Goal: Transaction & Acquisition: Purchase product/service

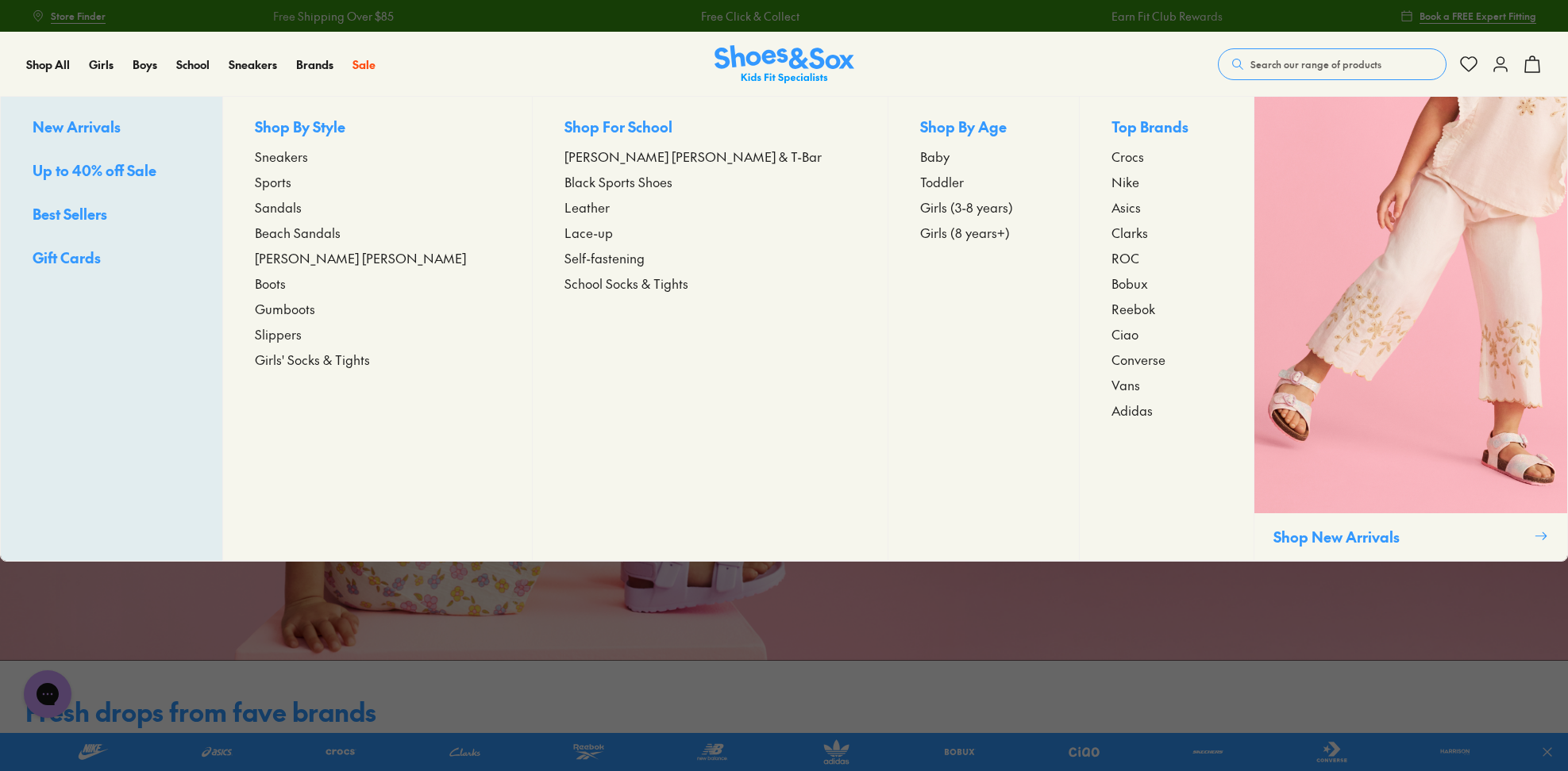
click at [302, 211] on span "Sandals" at bounding box center [278, 206] width 46 height 19
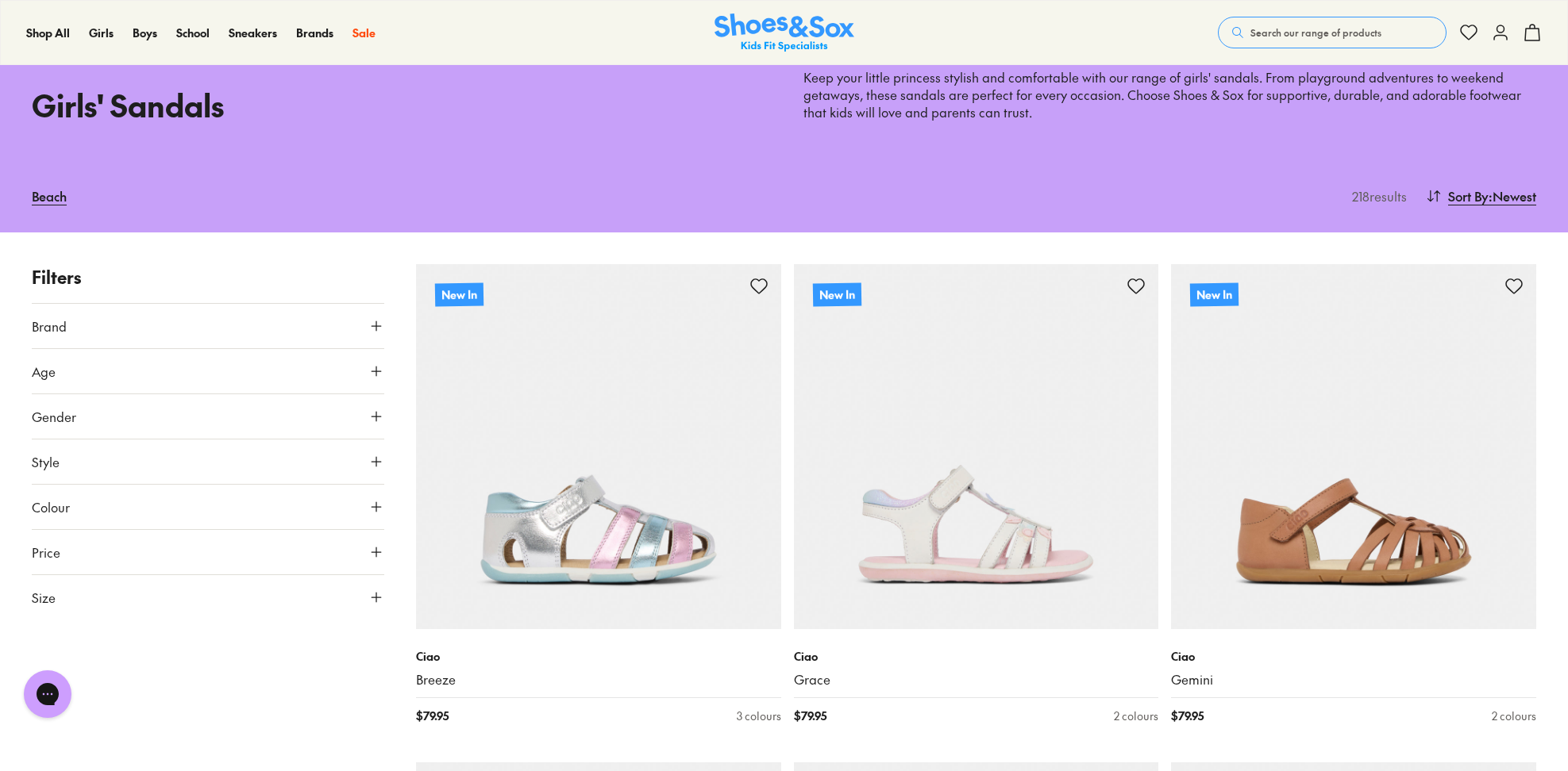
click at [378, 364] on icon at bounding box center [376, 371] width 15 height 15
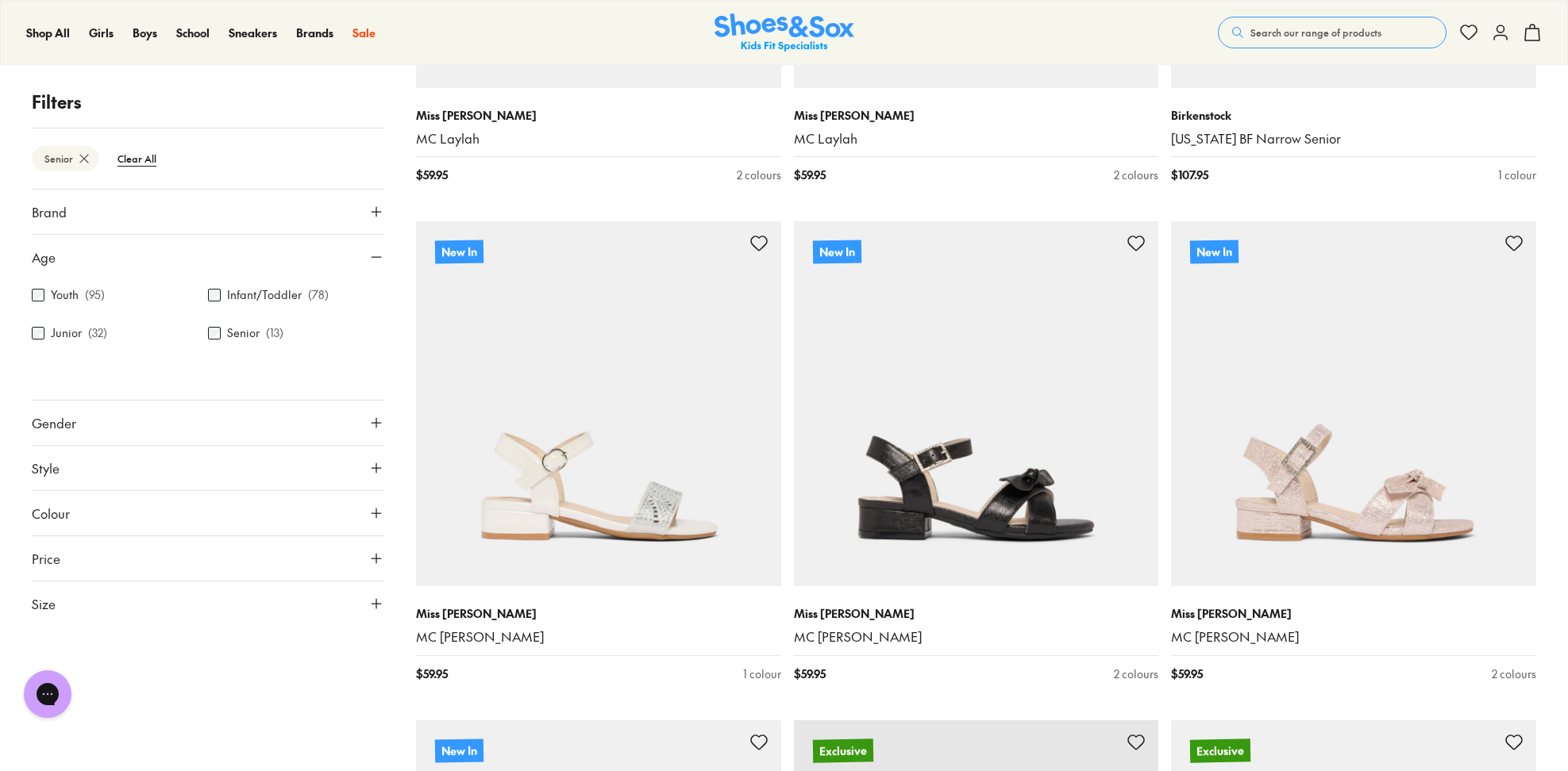
scroll to position [640, 0]
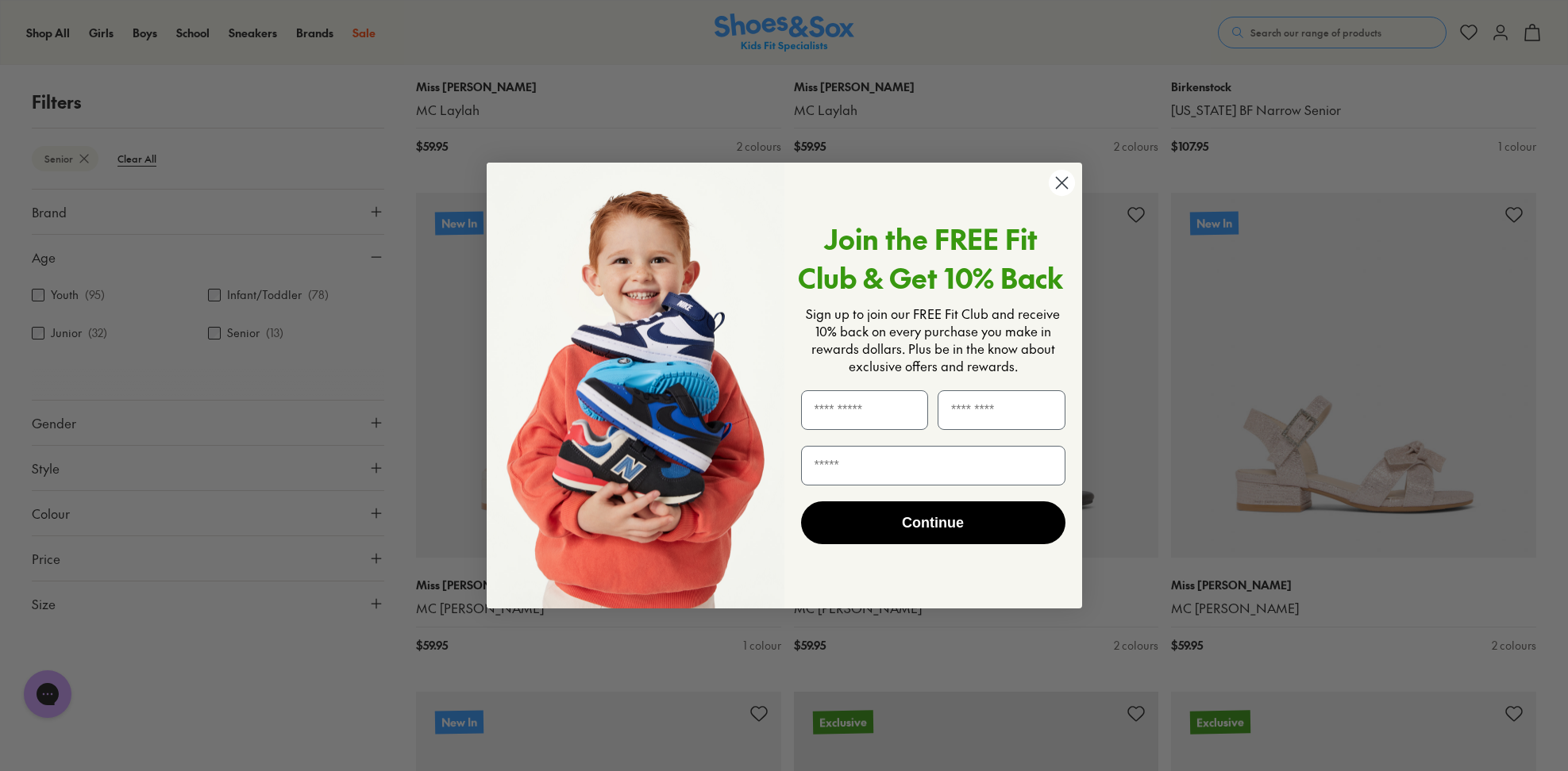
click at [1058, 181] on circle "Close dialog" at bounding box center [1061, 183] width 26 height 26
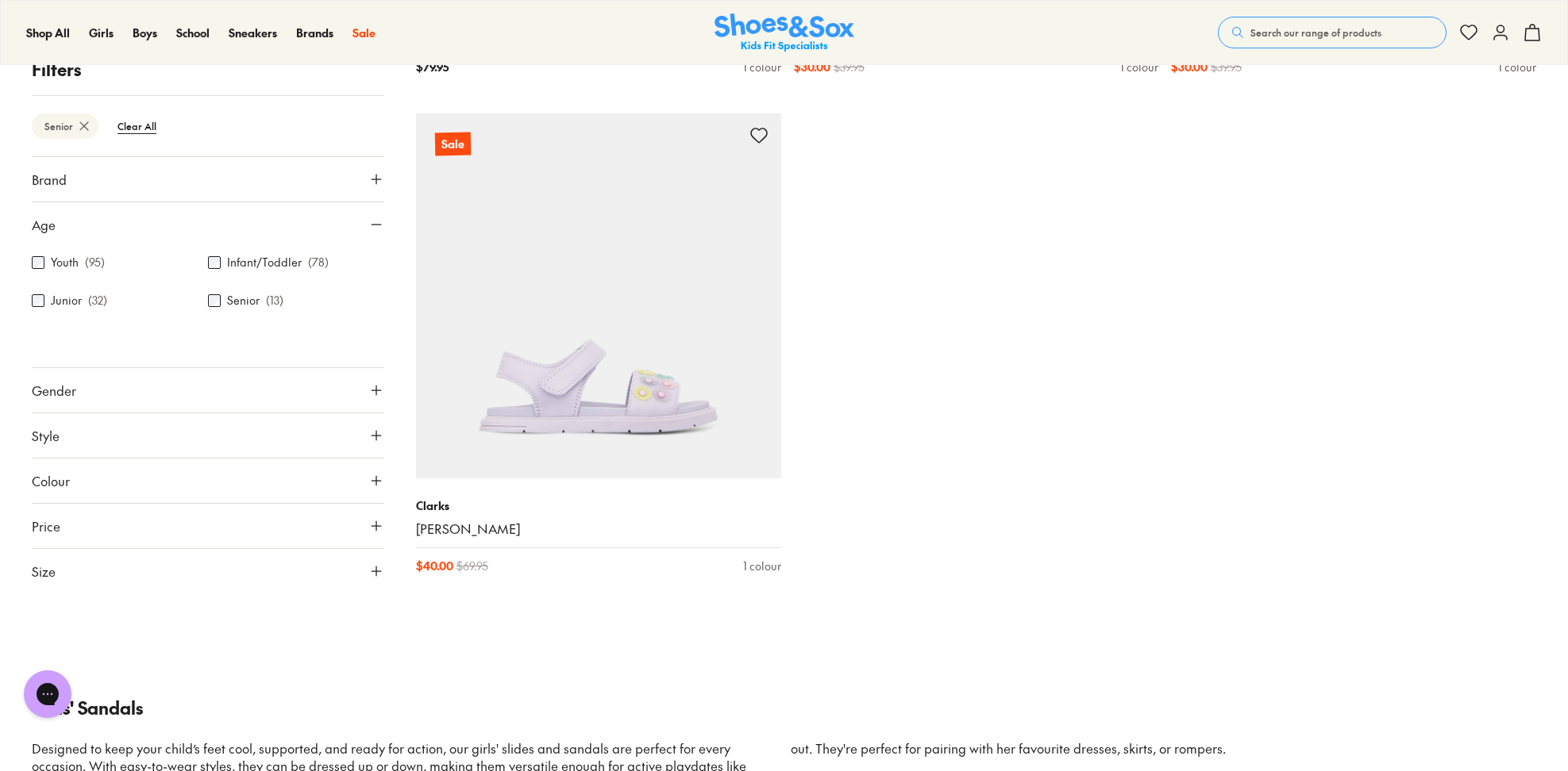
scroll to position [2167, 0]
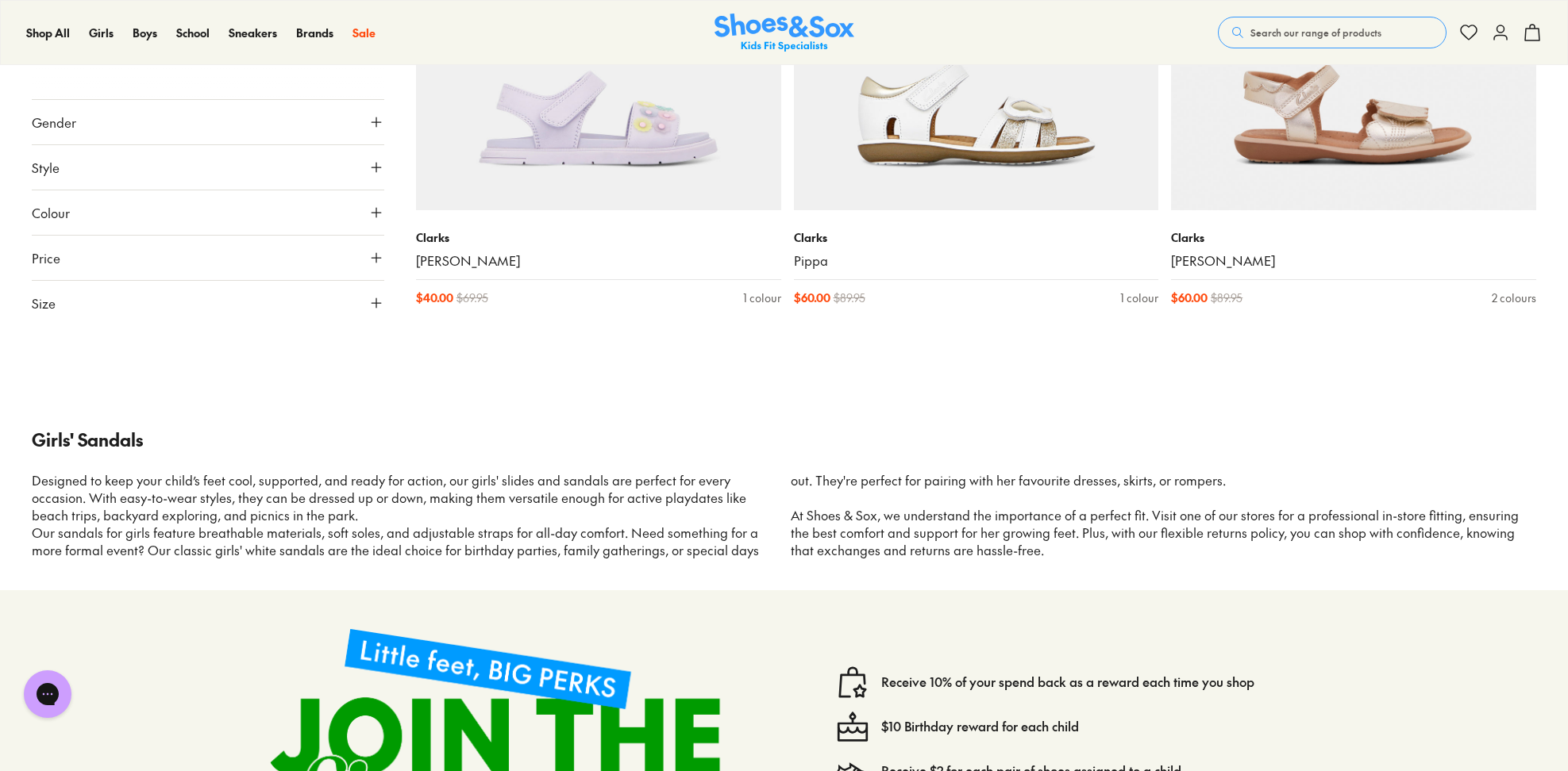
scroll to position [7475, 0]
